Goal: Navigation & Orientation: Find specific page/section

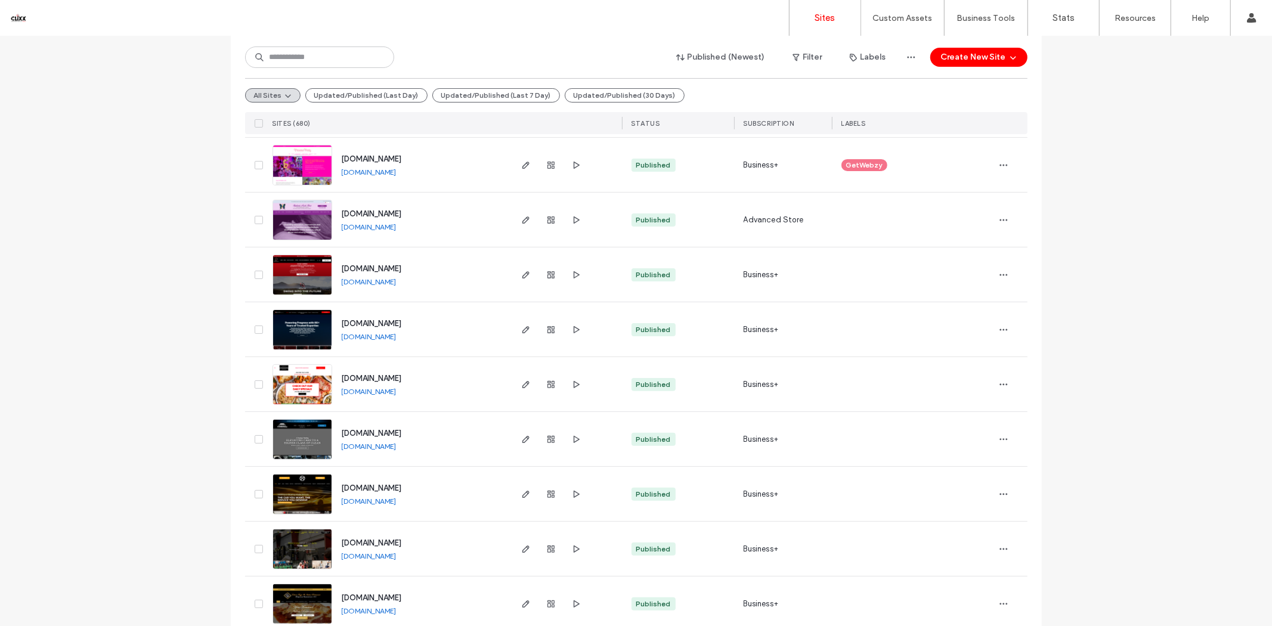
scroll to position [265, 0]
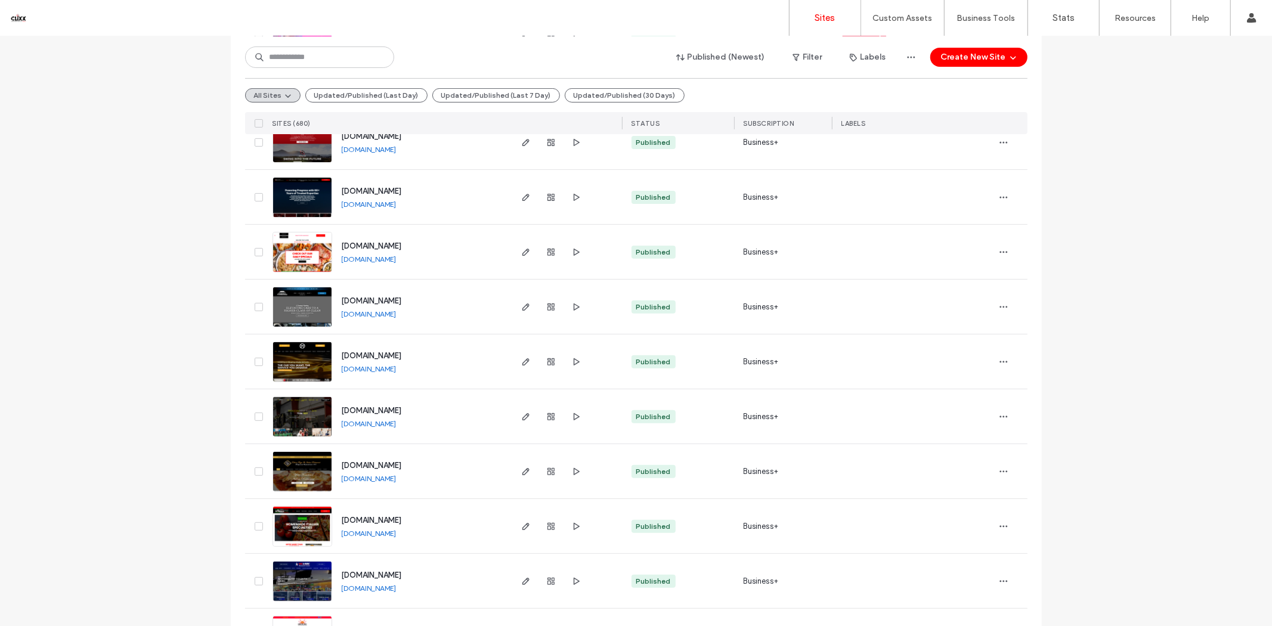
click at [389, 316] on link "[DOMAIN_NAME]" at bounding box center [369, 314] width 55 height 9
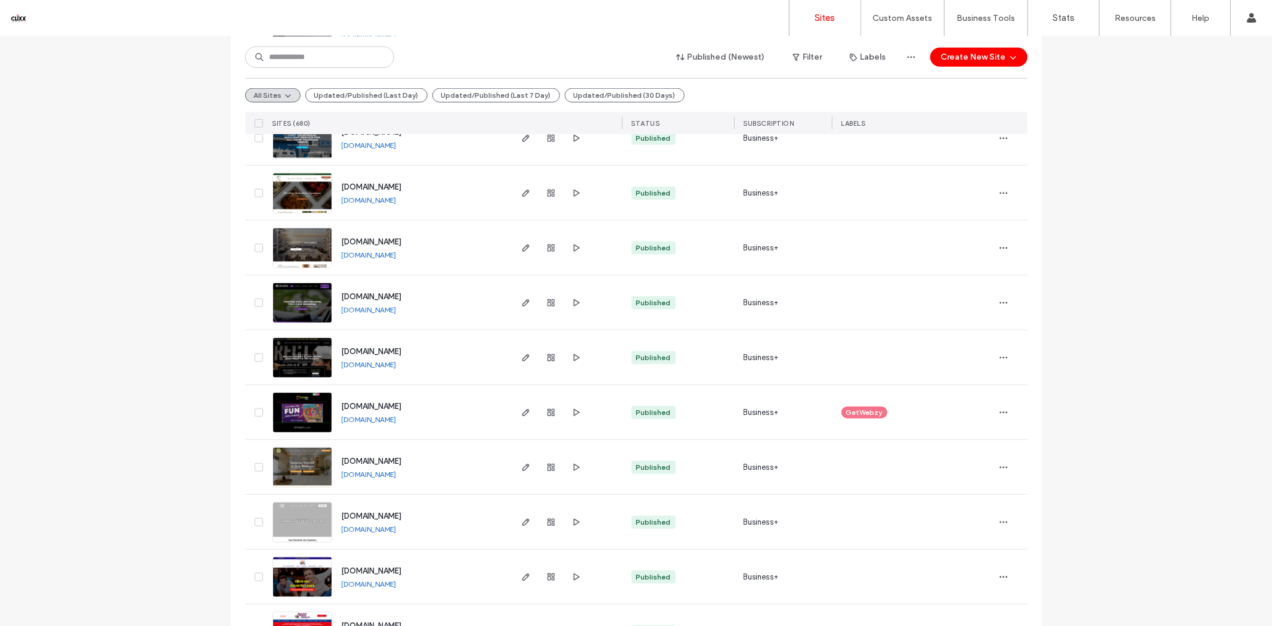
scroll to position [1060, 0]
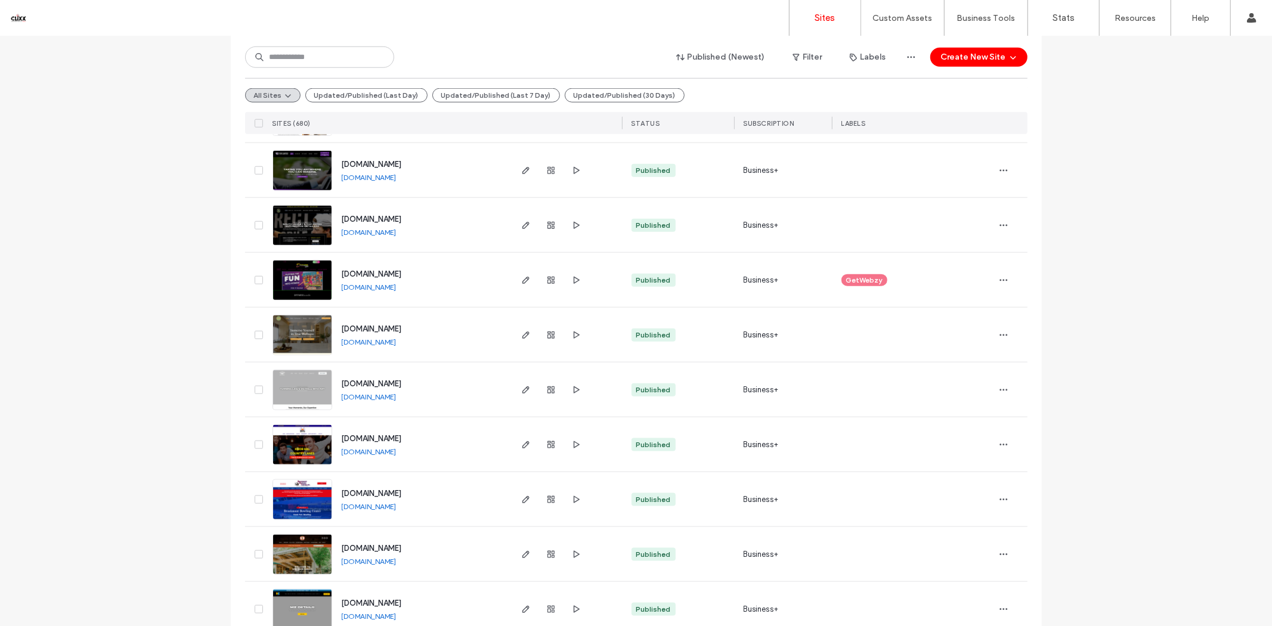
click at [391, 396] on link "[DOMAIN_NAME]" at bounding box center [369, 396] width 55 height 9
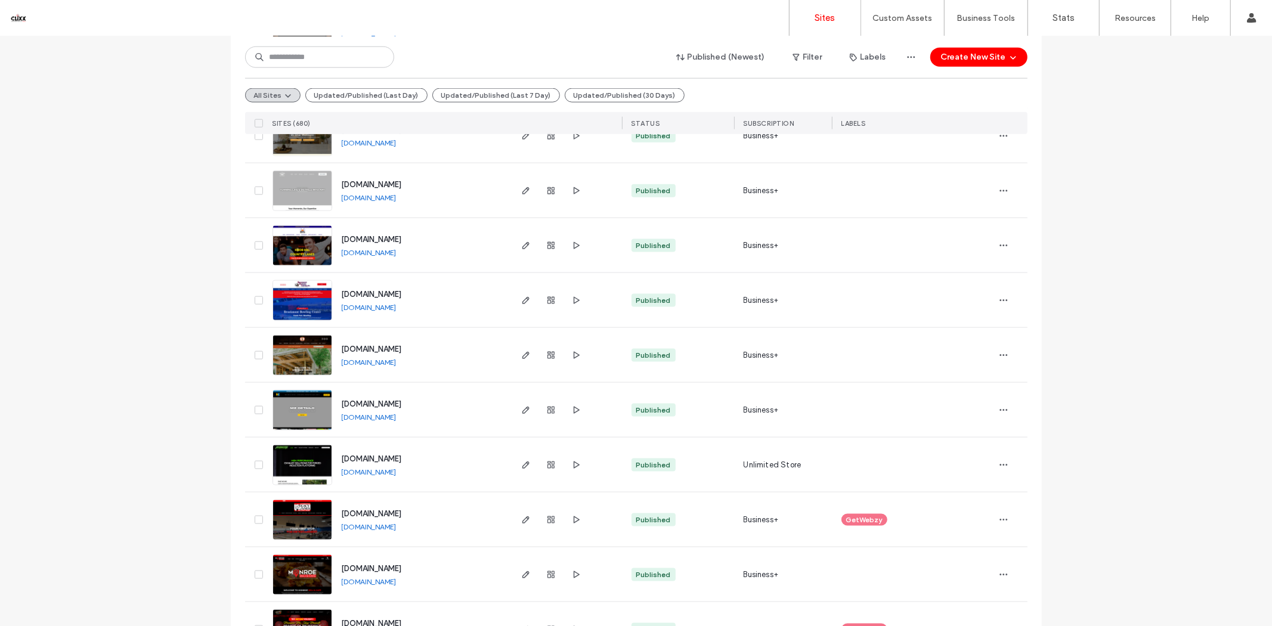
scroll to position [1391, 0]
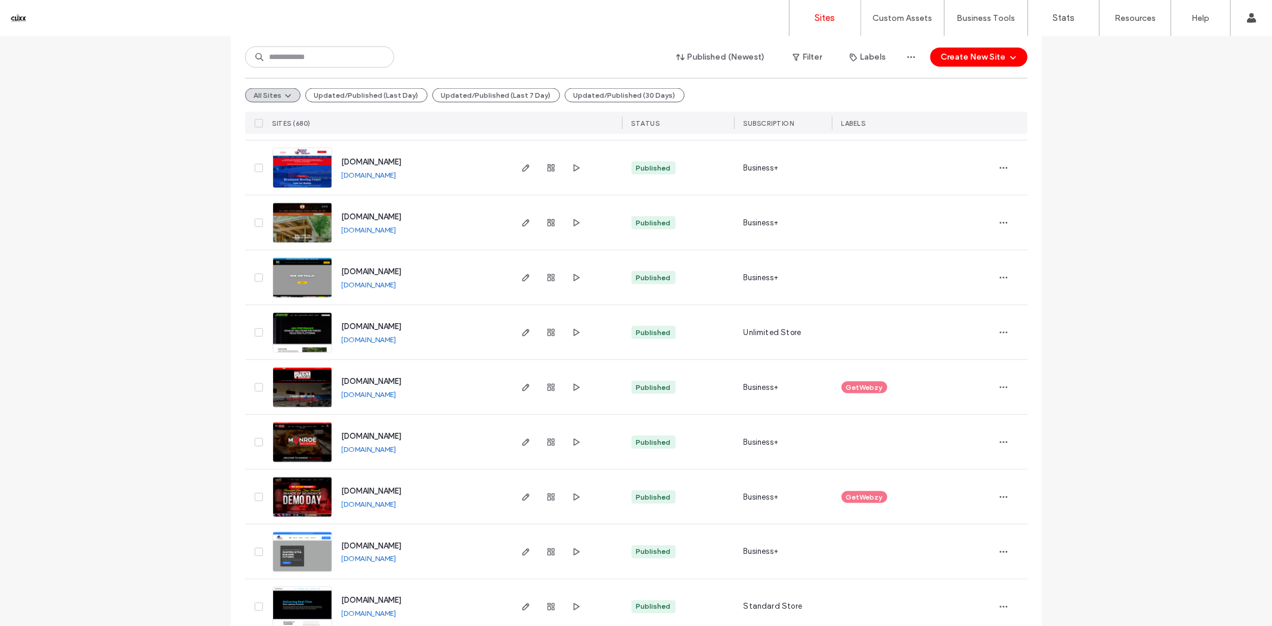
click at [384, 561] on link "[DOMAIN_NAME]" at bounding box center [369, 559] width 55 height 9
click at [397, 336] on link "[DOMAIN_NAME]" at bounding box center [369, 339] width 55 height 9
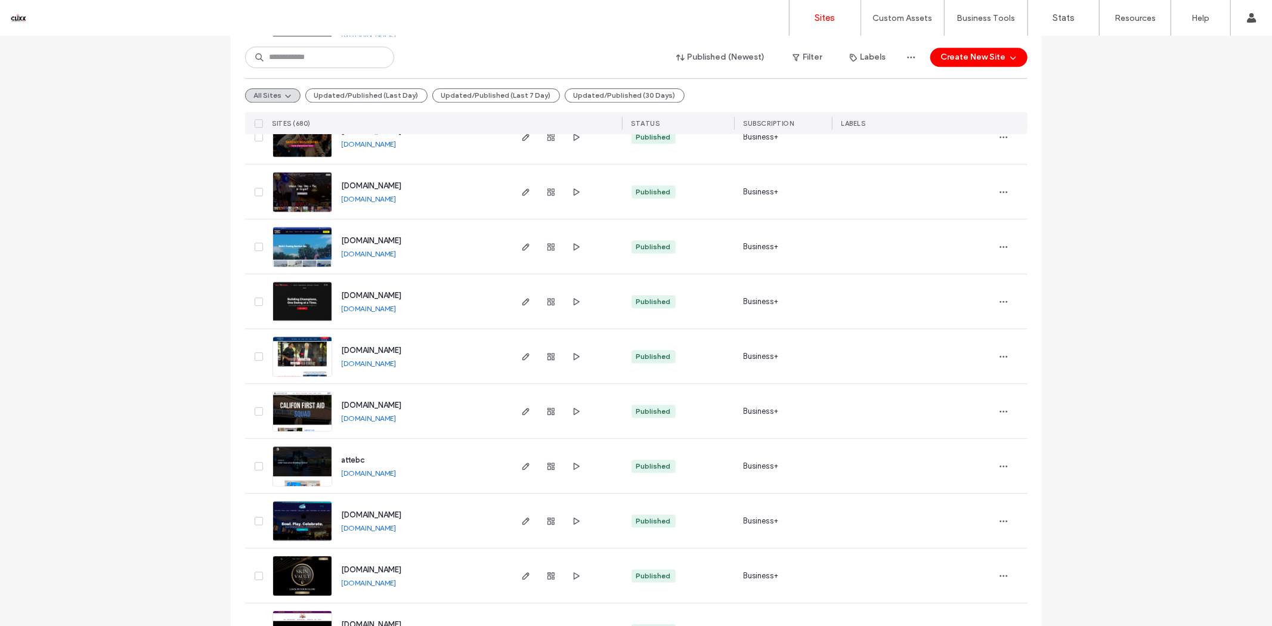
scroll to position [2982, 0]
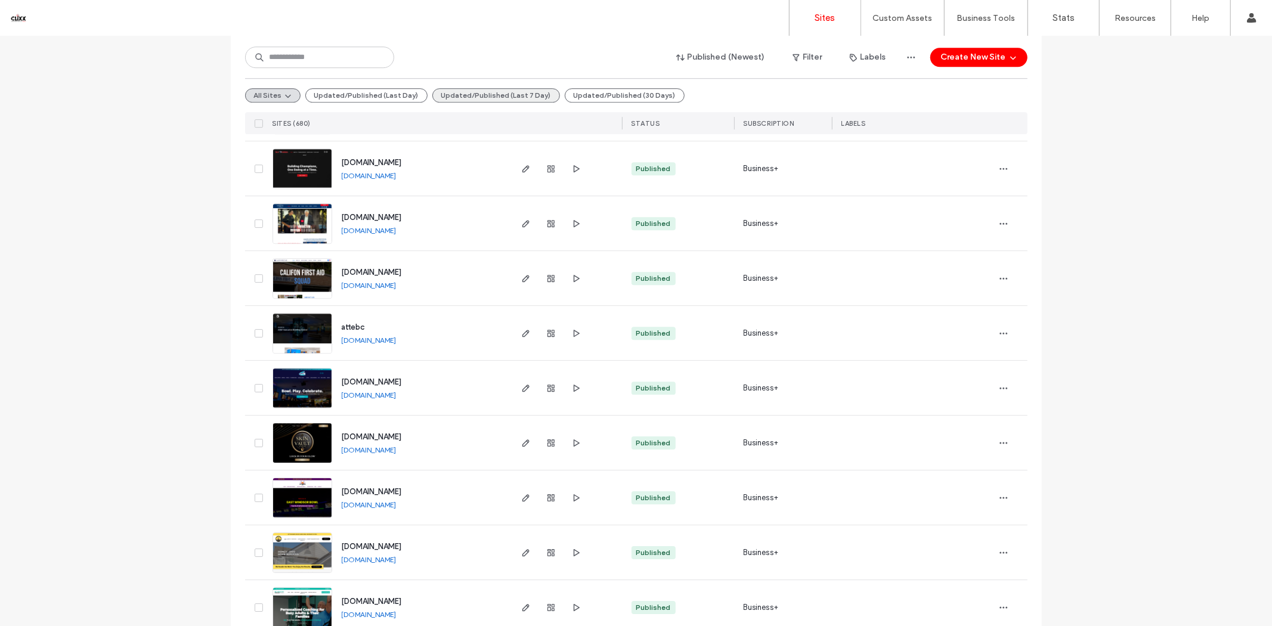
click at [491, 95] on button "Updated/Published (Last 7 Day)" at bounding box center [496, 95] width 128 height 14
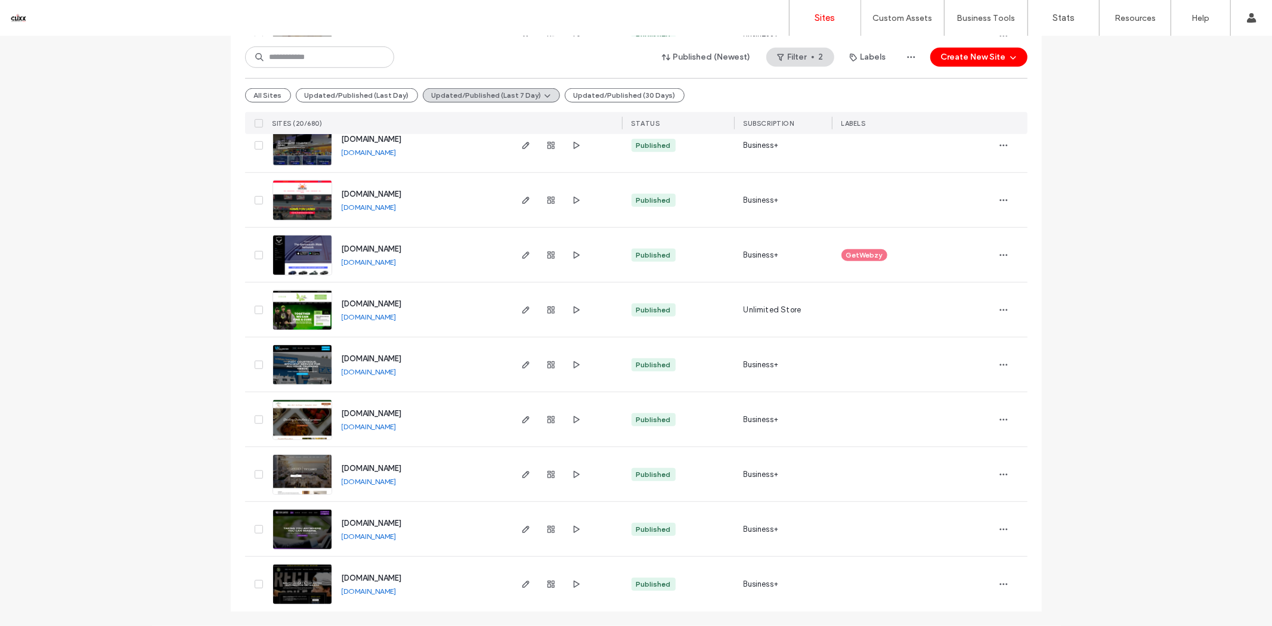
scroll to position [701, 0]
click at [569, 98] on button "Updated/Published (30 Days)" at bounding box center [625, 95] width 120 height 14
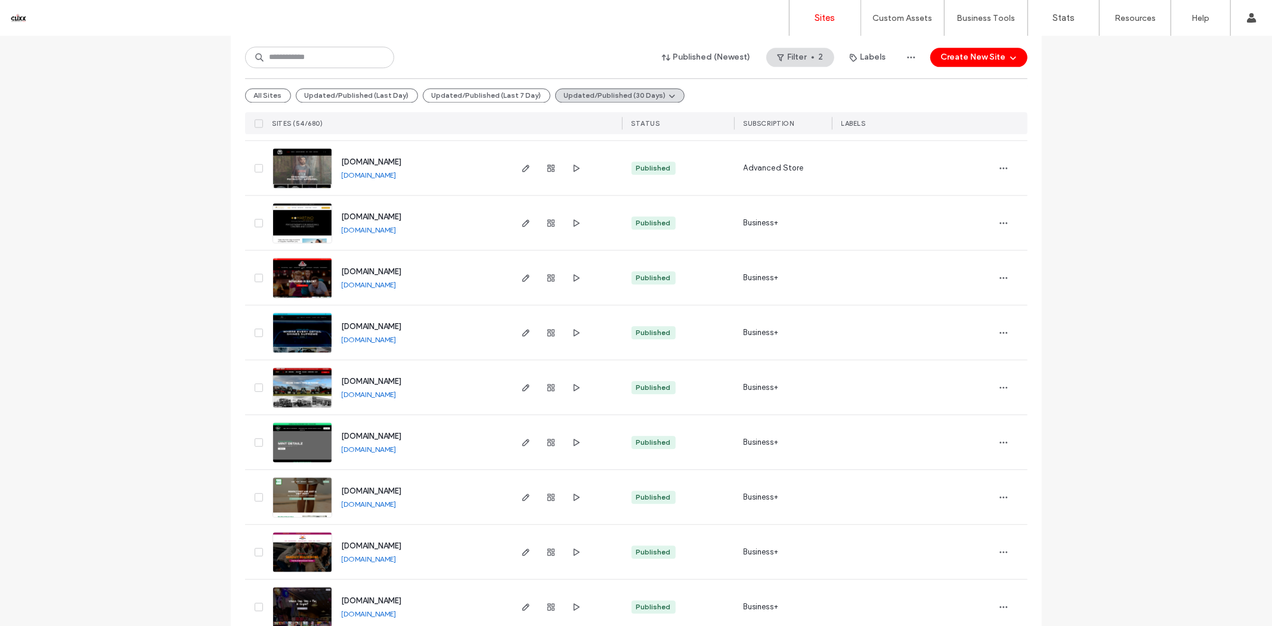
scroll to position [2566, 0]
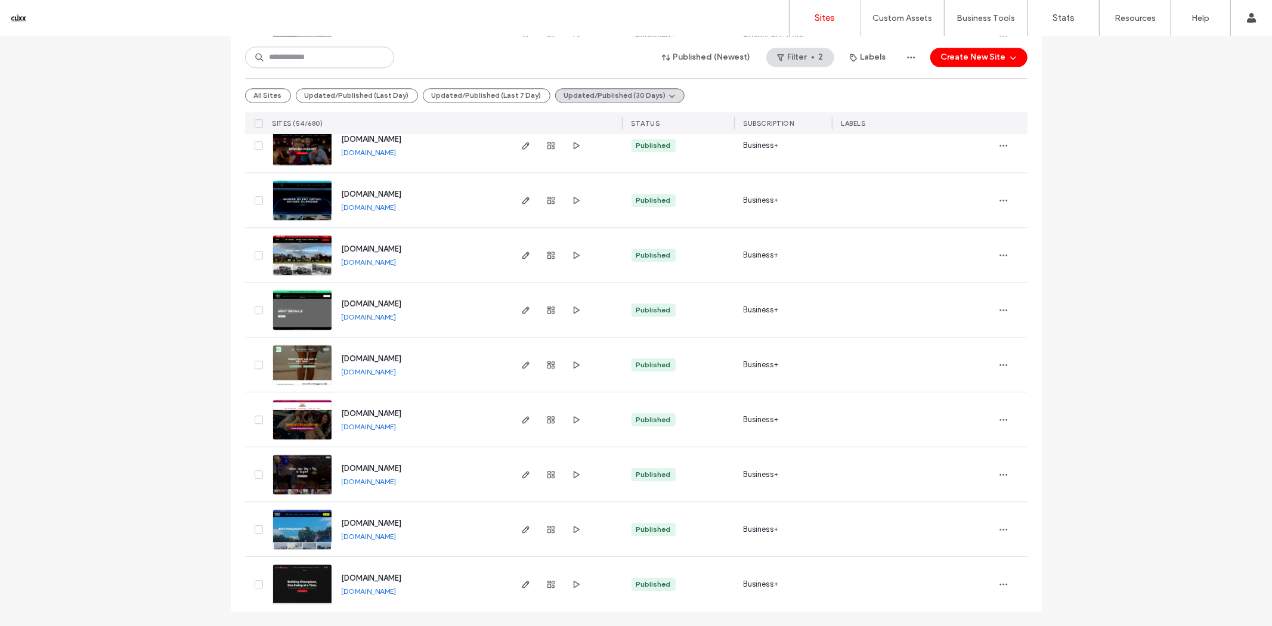
click at [369, 591] on link "[DOMAIN_NAME]" at bounding box center [369, 591] width 55 height 9
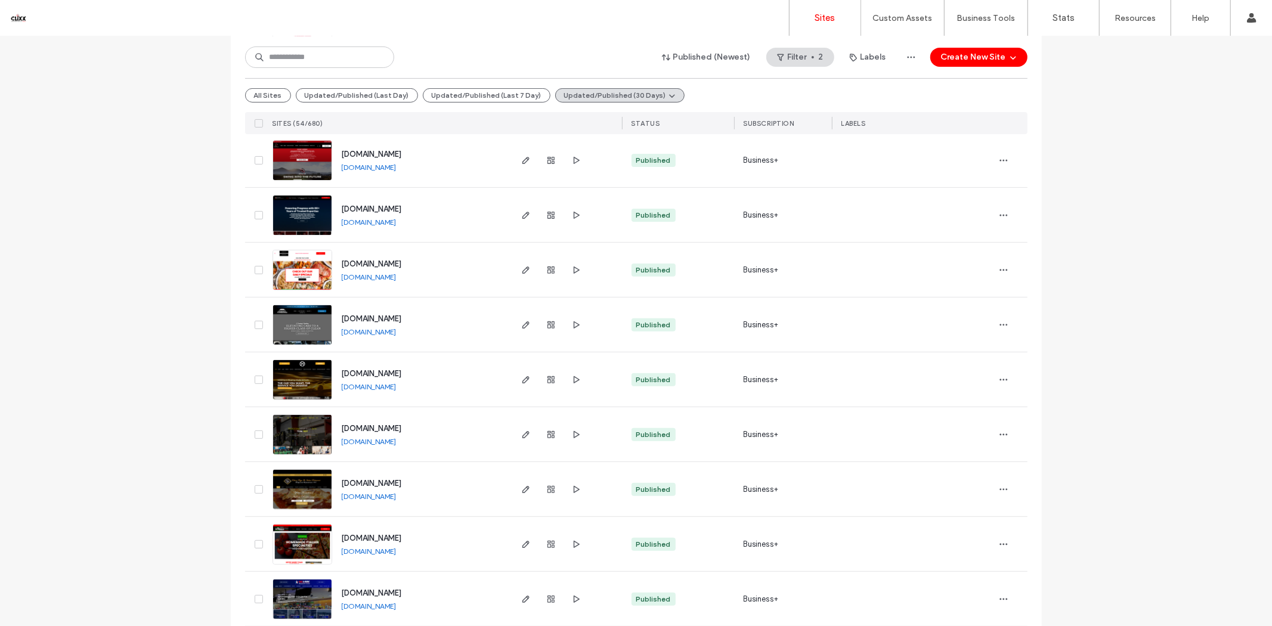
scroll to position [0, 0]
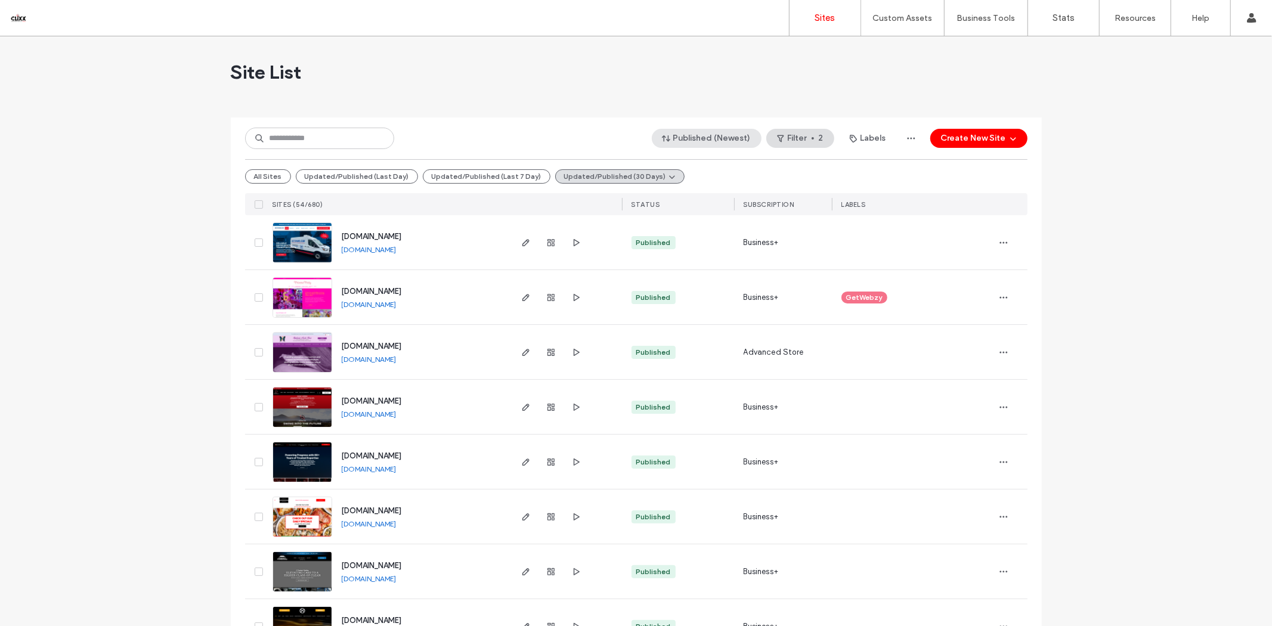
click at [701, 144] on button "Published (Newest)" at bounding box center [707, 138] width 110 height 19
click at [696, 215] on div "Created" at bounding box center [708, 209] width 106 height 23
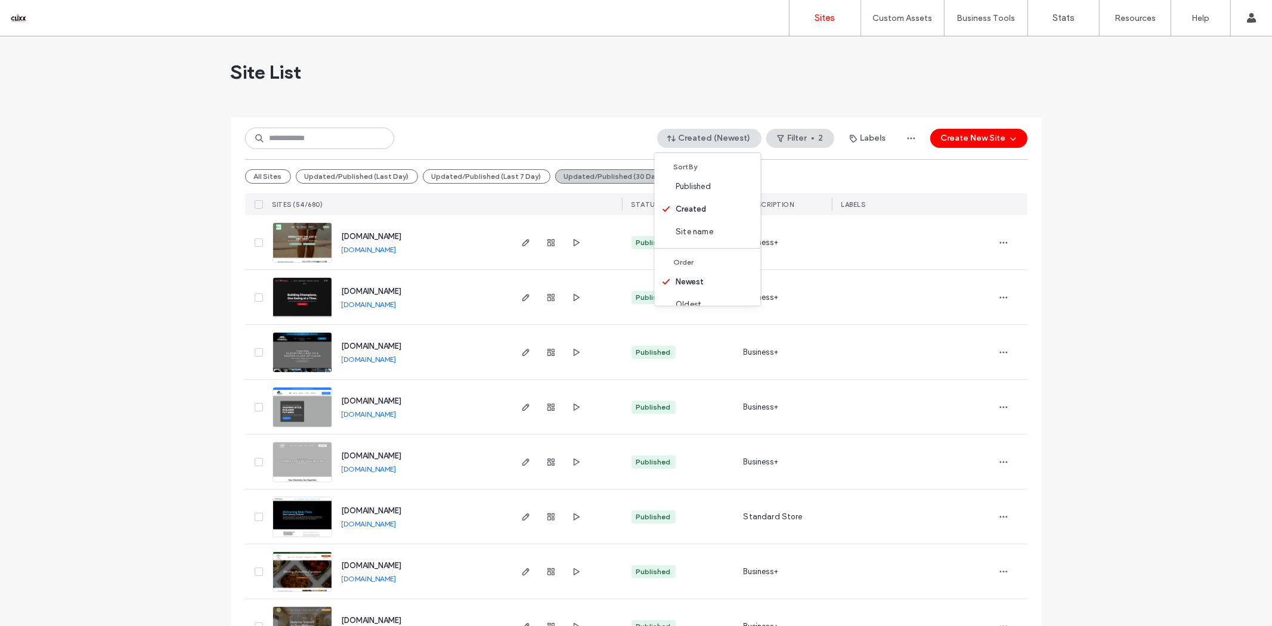
click at [611, 179] on button "Updated/Published (30 Days)" at bounding box center [619, 176] width 129 height 14
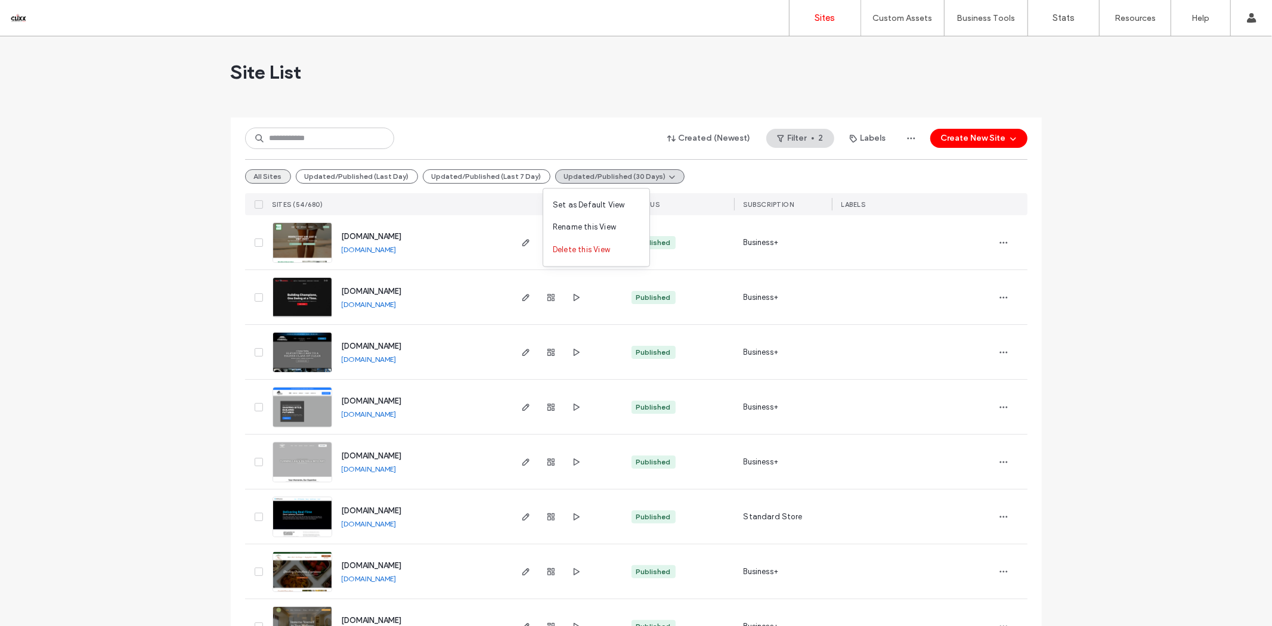
click at [267, 176] on button "All Sites" at bounding box center [268, 176] width 46 height 14
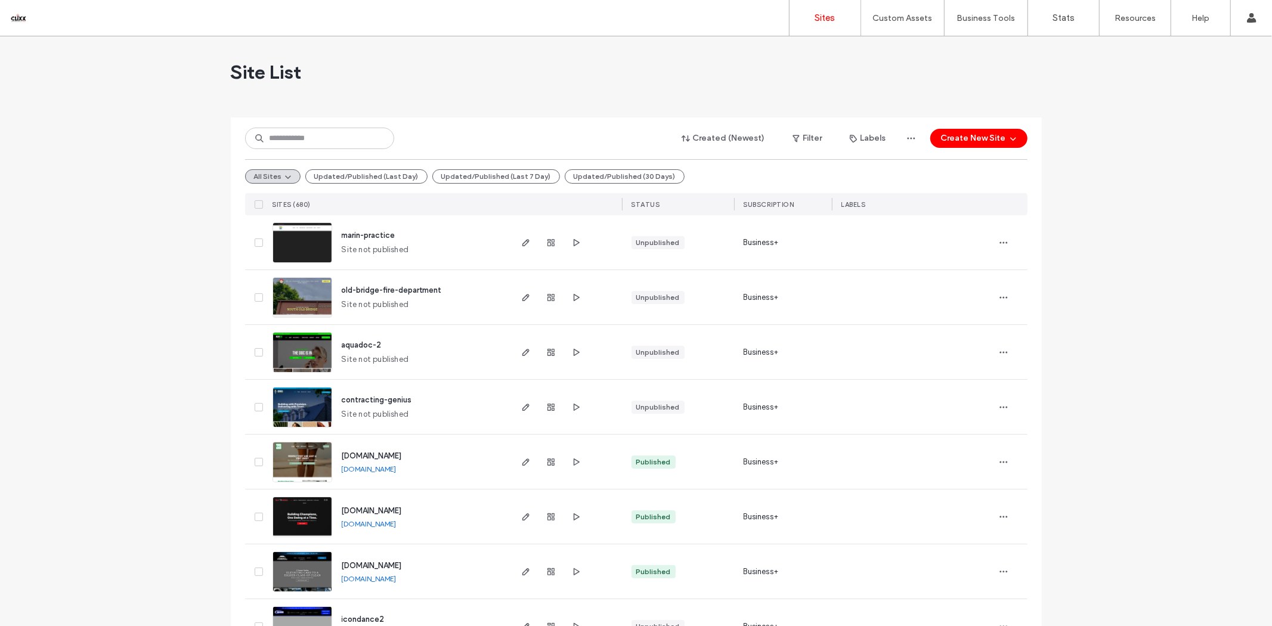
click at [715, 128] on div "Created (Newest) Filter Labels Create New Site" at bounding box center [636, 138] width 783 height 23
click at [718, 142] on button "Created (Newest)" at bounding box center [724, 138] width 104 height 19
click at [571, 131] on div "Created (Newest) Filter Labels Create New Site" at bounding box center [636, 138] width 783 height 23
click at [577, 408] on span "button" at bounding box center [576, 407] width 14 height 14
click at [574, 301] on icon "button" at bounding box center [576, 298] width 10 height 10
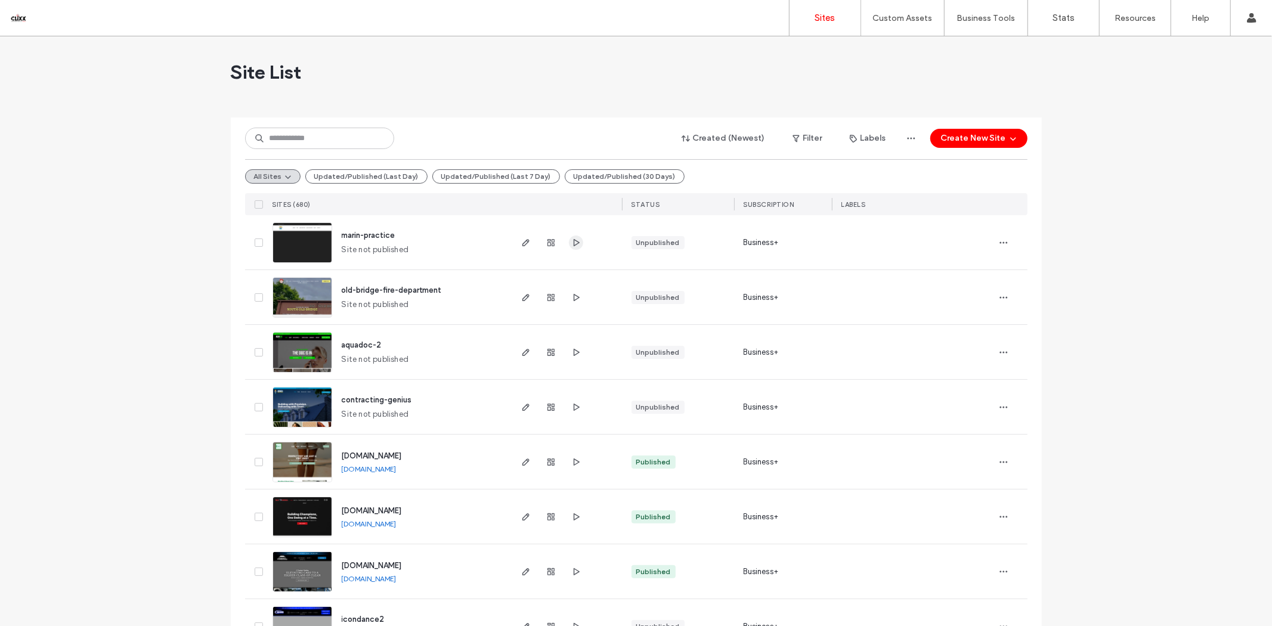
click at [575, 246] on icon "button" at bounding box center [576, 243] width 10 height 10
